Goal: Task Accomplishment & Management: Use online tool/utility

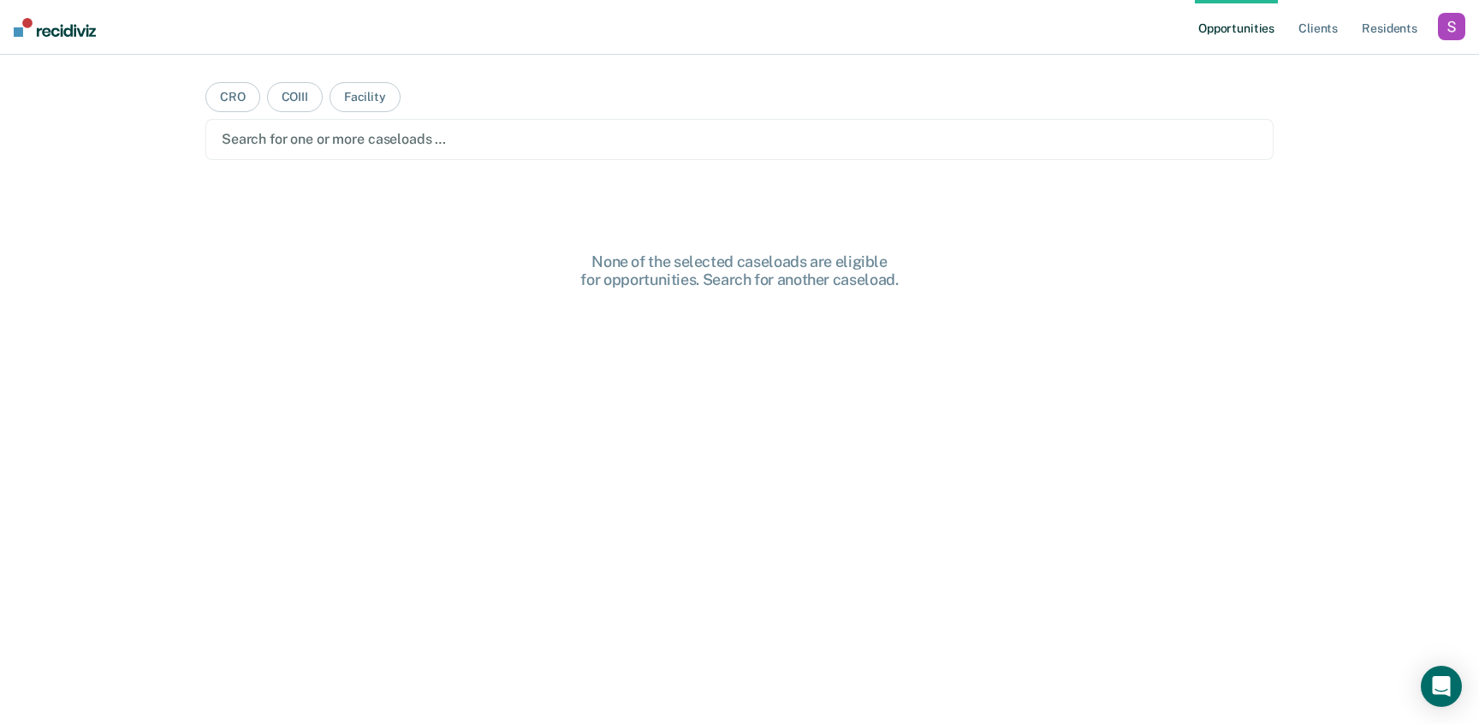
click at [1453, 33] on div "button" at bounding box center [1451, 26] width 27 height 27
click at [1362, 68] on link "Profile" at bounding box center [1383, 69] width 138 height 15
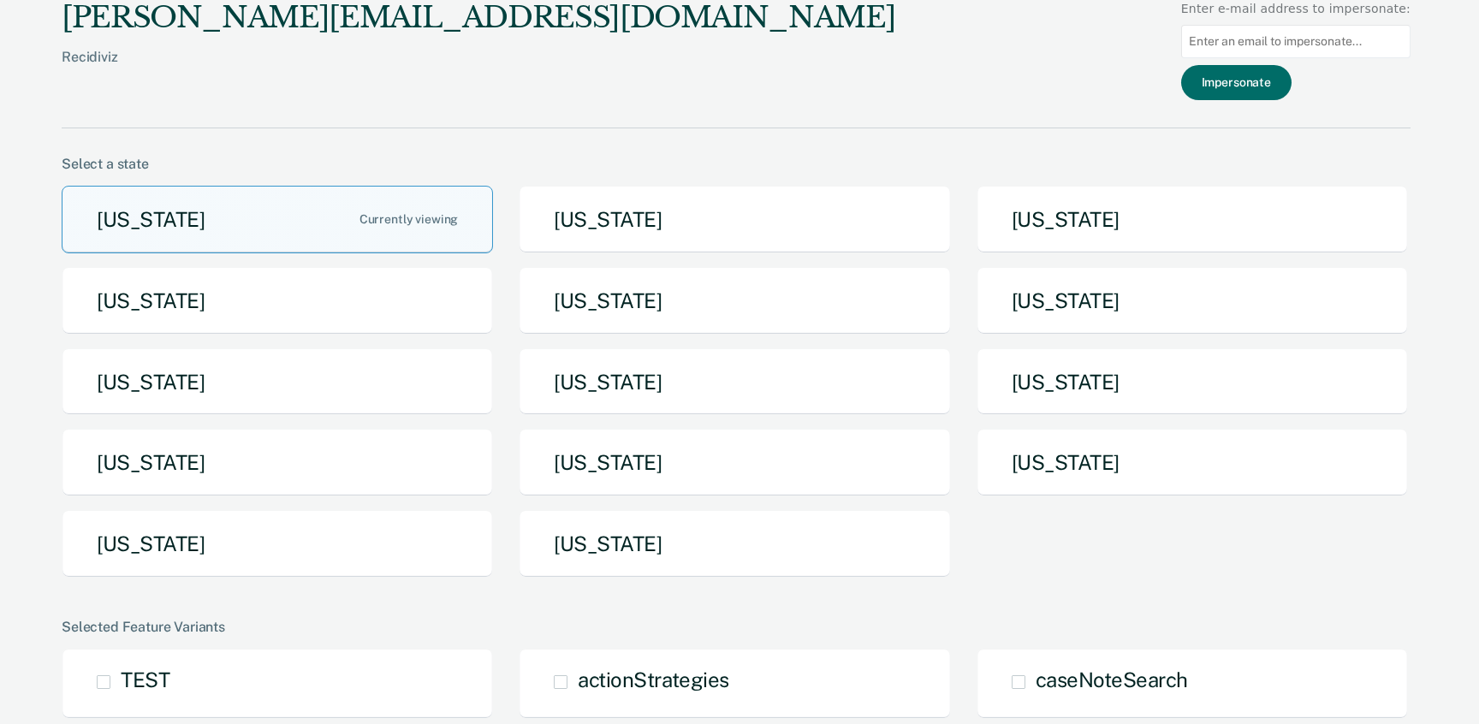
click at [1265, 42] on input at bounding box center [1295, 41] width 229 height 33
paste input "[PERSON_NAME][EMAIL_ADDRESS][PERSON_NAME][DOMAIN_NAME][US_STATE]"
type input "[PERSON_NAME][EMAIL_ADDRESS][PERSON_NAME][DOMAIN_NAME][US_STATE]"
click at [1256, 74] on button "Impersonate" at bounding box center [1236, 82] width 110 height 35
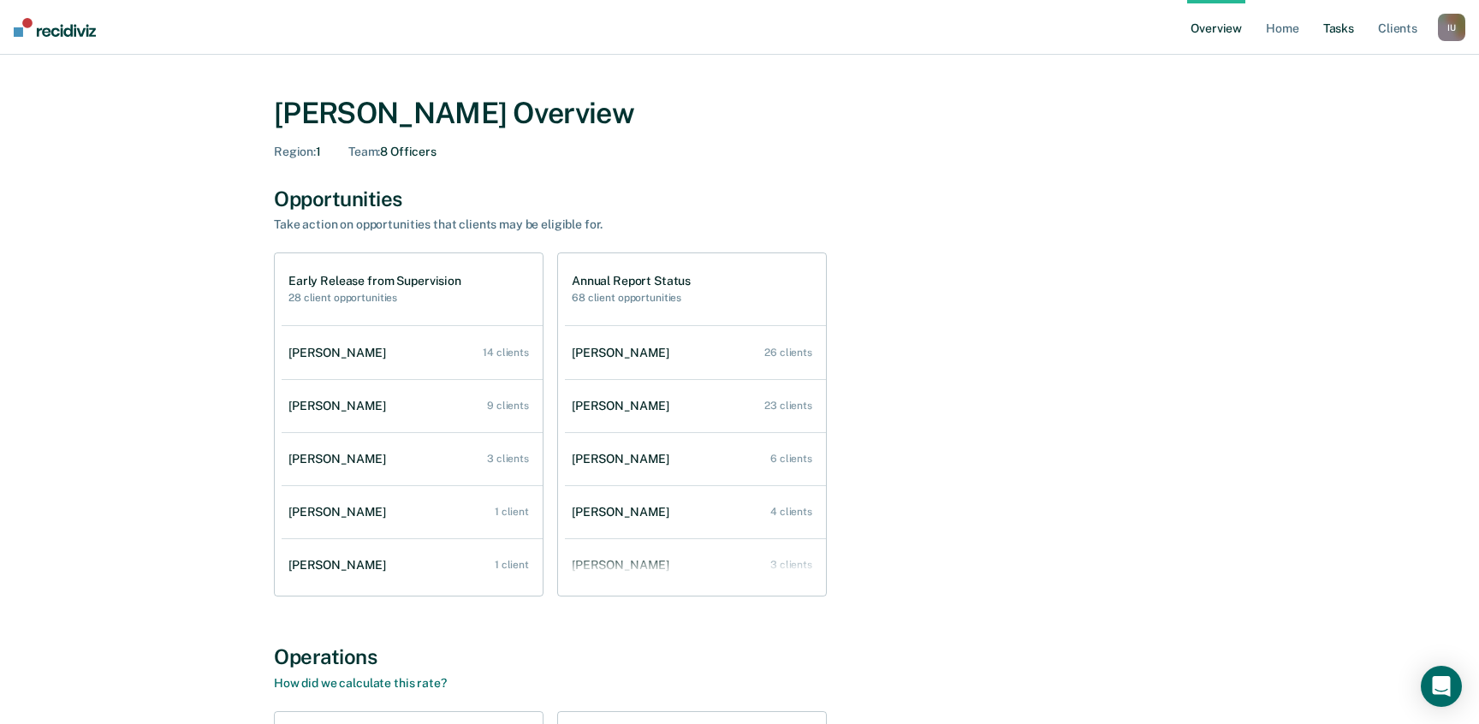
click at [1343, 28] on link "Tasks" at bounding box center [1339, 27] width 38 height 55
